Goal: Information Seeking & Learning: Understand process/instructions

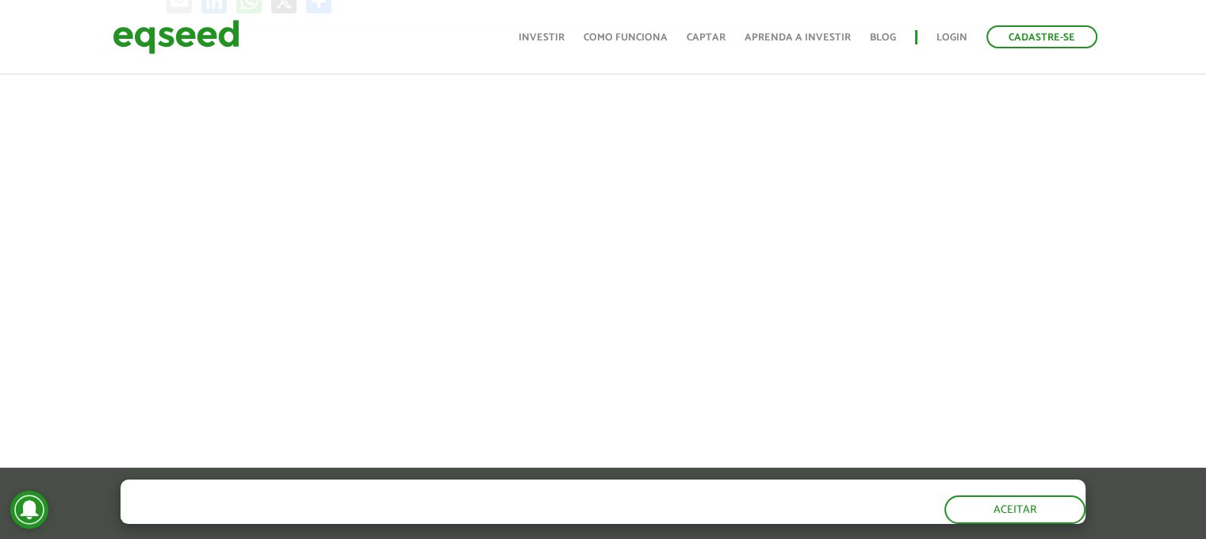
scroll to position [546, 0]
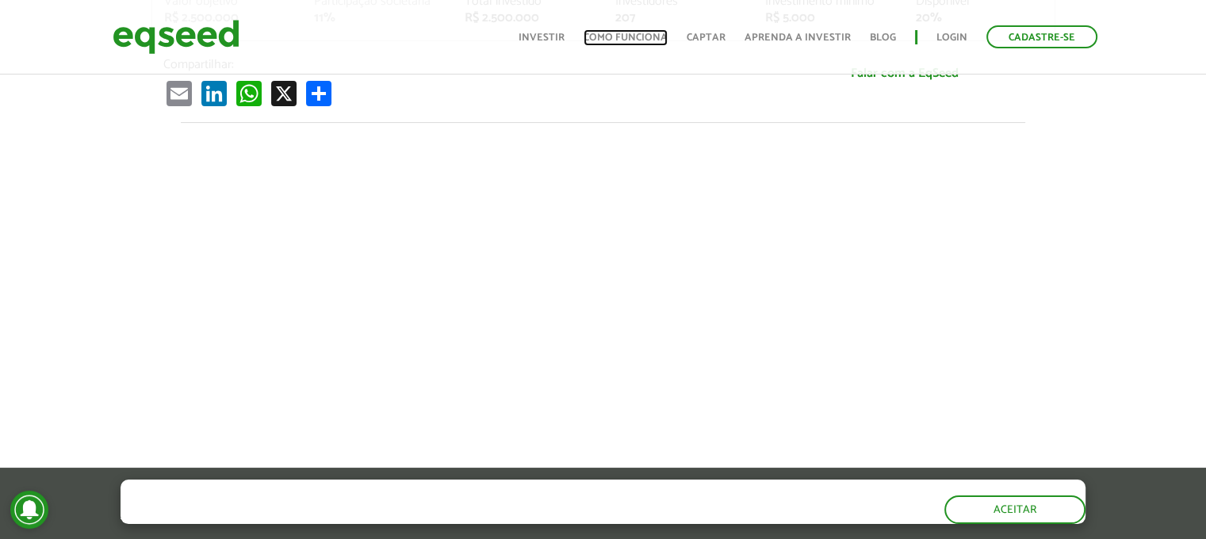
click at [610, 34] on link "Como funciona" at bounding box center [625, 38] width 84 height 10
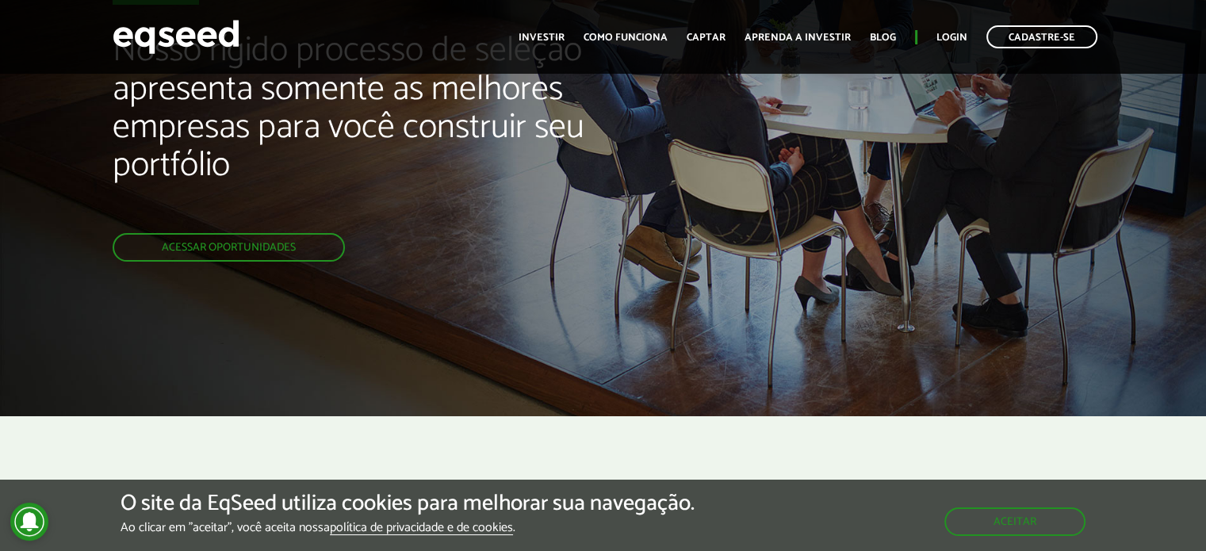
scroll to position [117, 0]
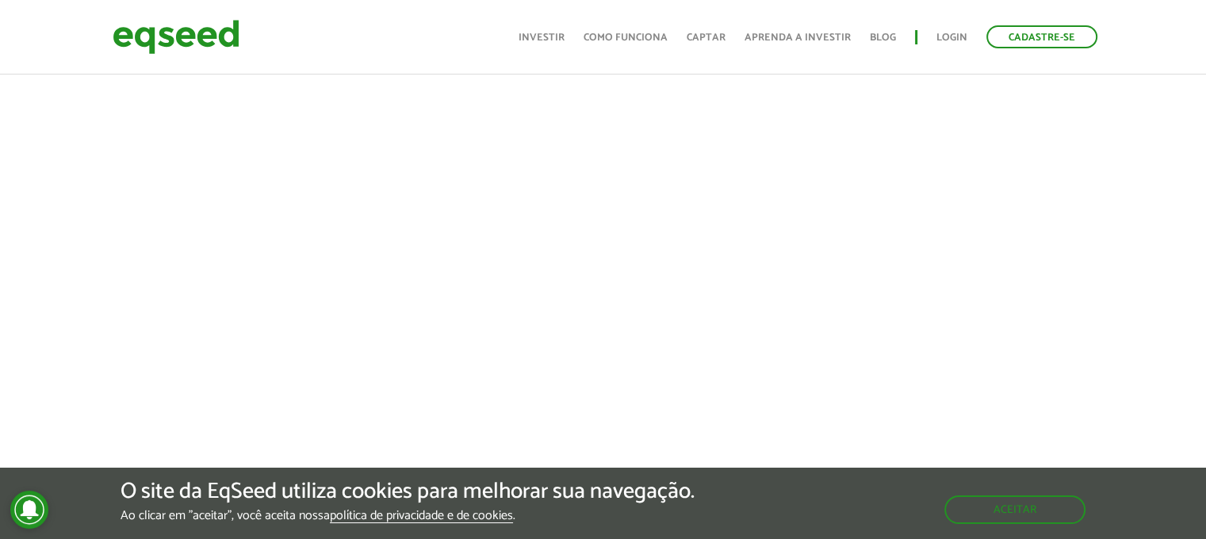
scroll to position [748, 0]
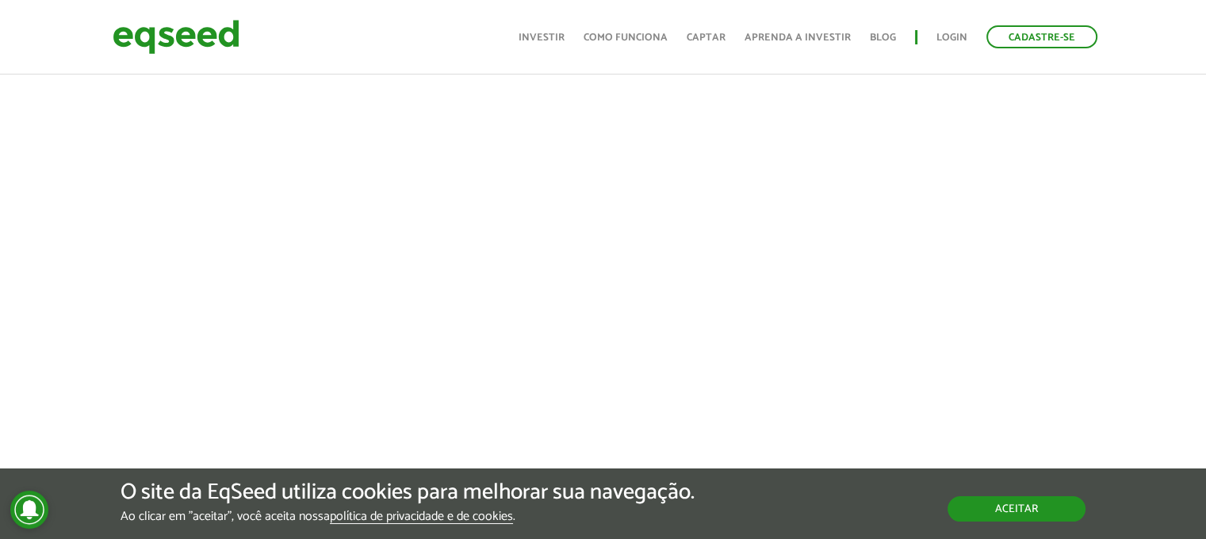
click at [1046, 523] on div "O site da EqSeed utiliza cookies para melhorar sua navegação. Ao clicar em "ace…" at bounding box center [602, 502] width 965 height 44
click at [1019, 503] on button "Aceitar" at bounding box center [1016, 508] width 138 height 25
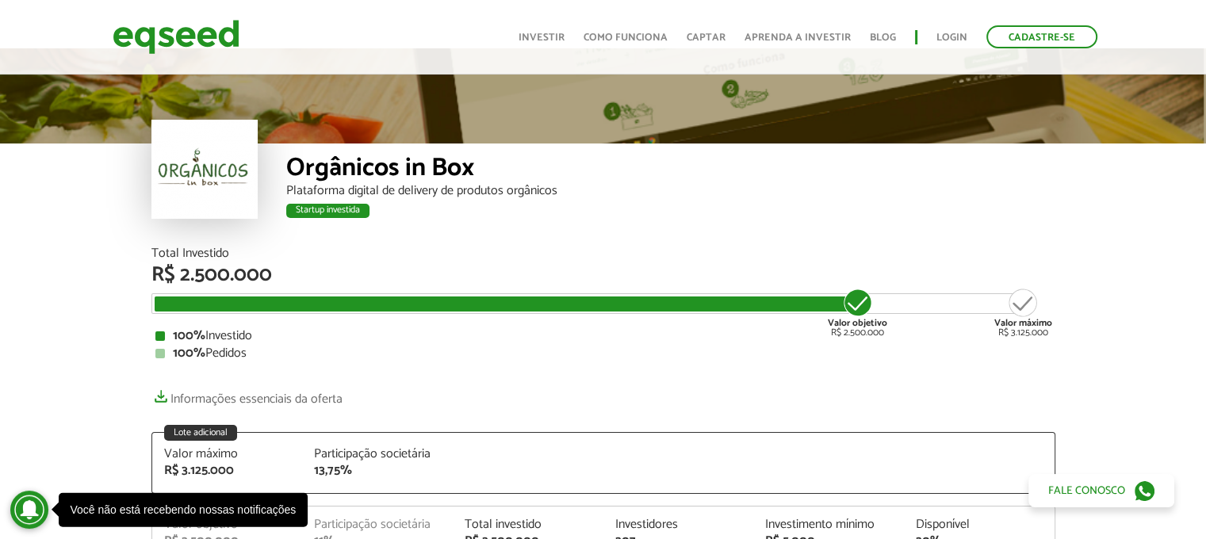
scroll to position [0, 0]
